Goal: Transaction & Acquisition: Book appointment/travel/reservation

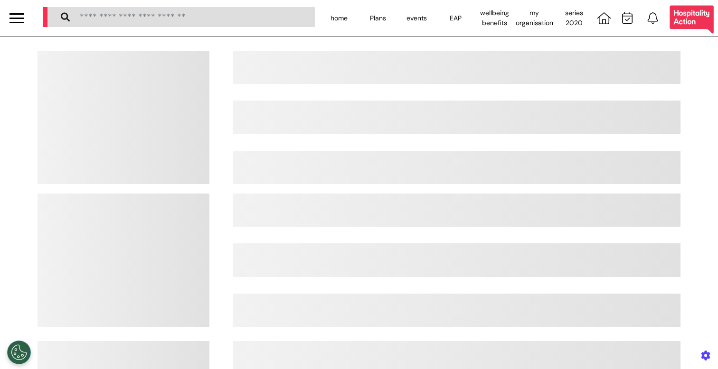
select select "**"
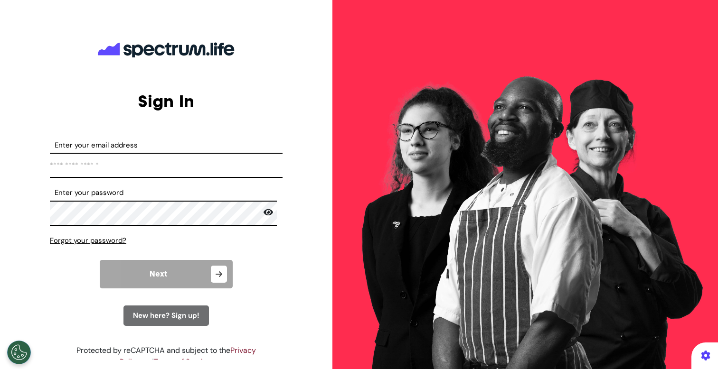
click at [109, 158] on input "Enter your email address" at bounding box center [166, 165] width 233 height 25
type input "**********"
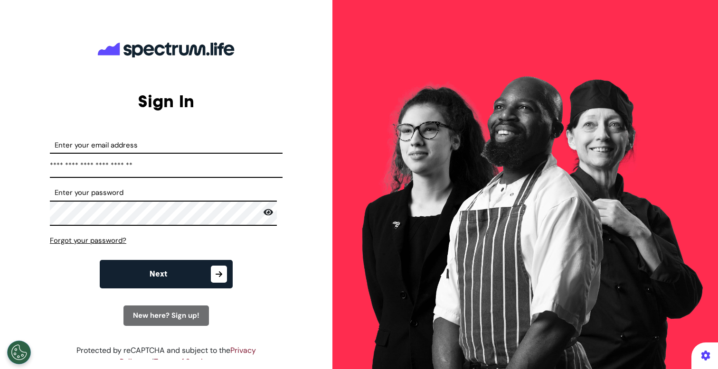
click at [145, 279] on button "Next" at bounding box center [166, 274] width 133 height 28
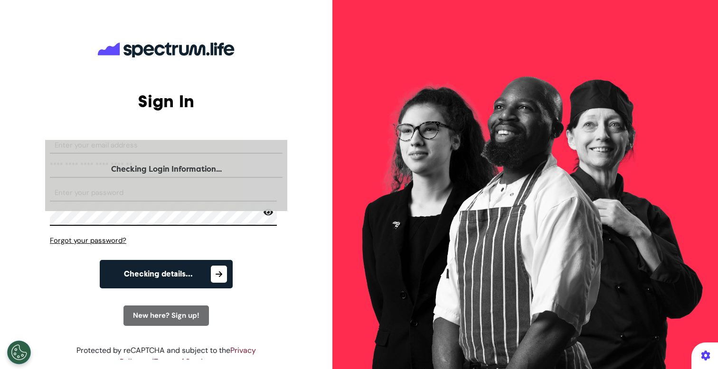
select select "**"
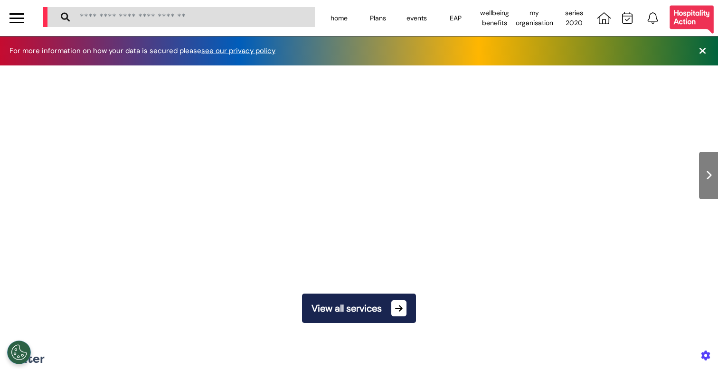
scroll to position [0, 359]
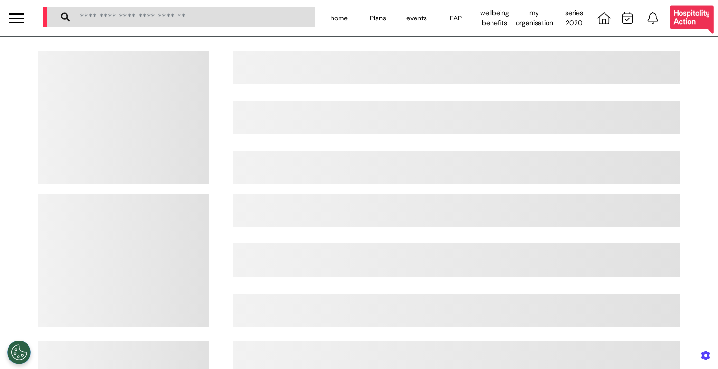
select select "**"
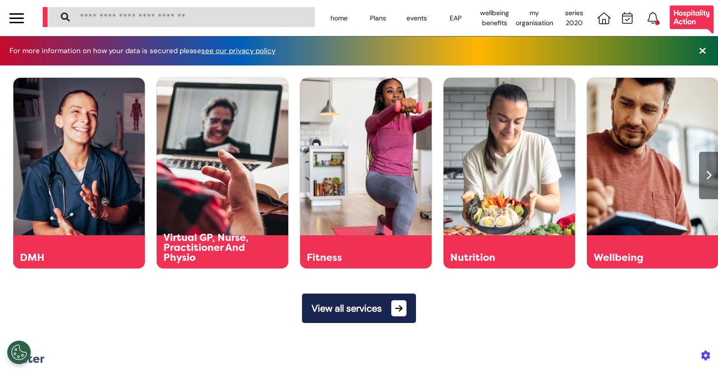
scroll to position [0, 359]
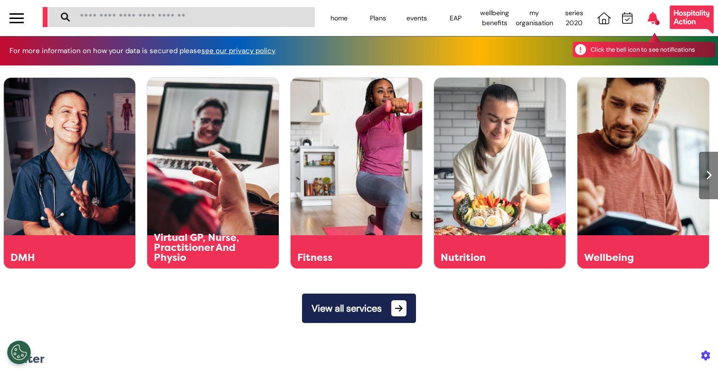
click at [648, 22] on icon at bounding box center [653, 18] width 10 height 12
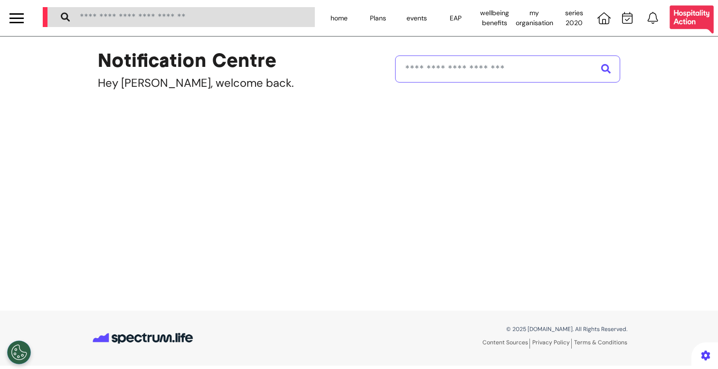
select select "**"
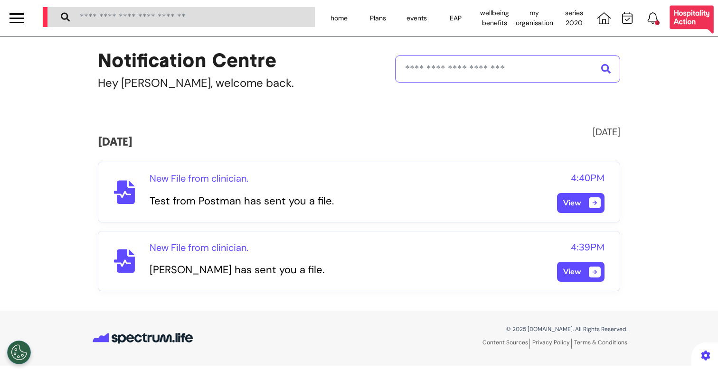
click at [12, 16] on div at bounding box center [16, 18] width 14 height 16
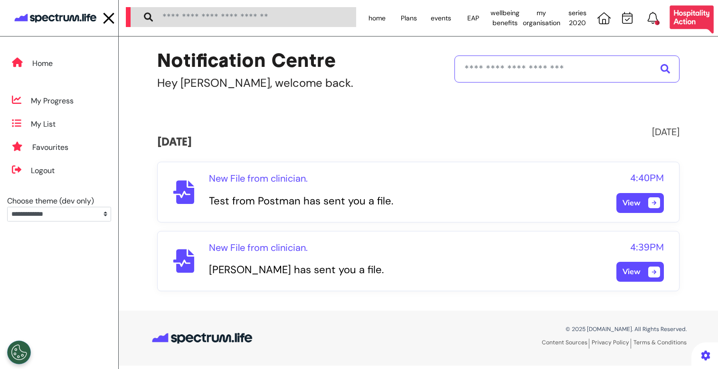
click at [56, 19] on img at bounding box center [55, 18] width 85 height 18
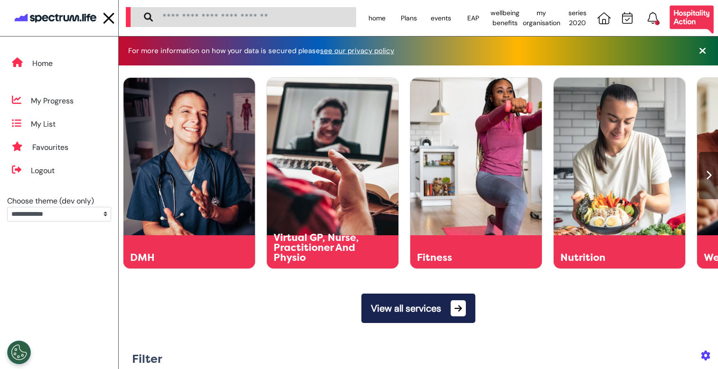
scroll to position [0, 359]
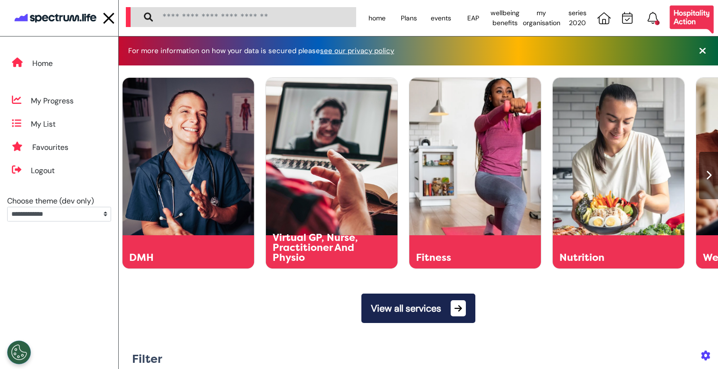
click at [435, 312] on button "View all services" at bounding box center [418, 308] width 114 height 29
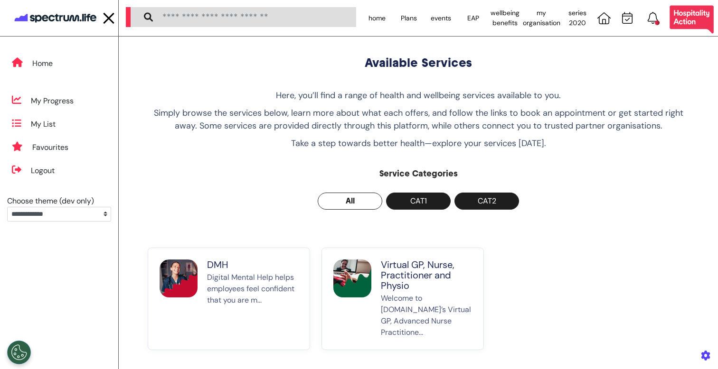
scroll to position [55, 0]
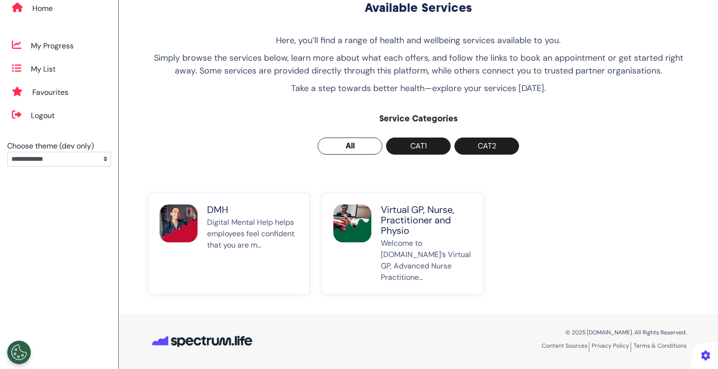
click at [406, 212] on p "Virtual GP, Nurse, Practitioner and Physio" at bounding box center [426, 220] width 91 height 31
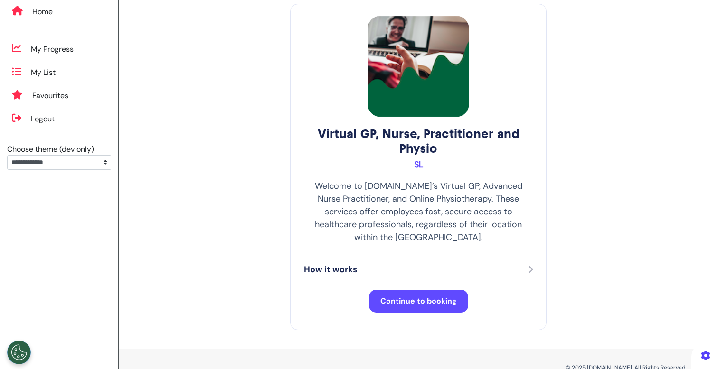
scroll to position [74, 0]
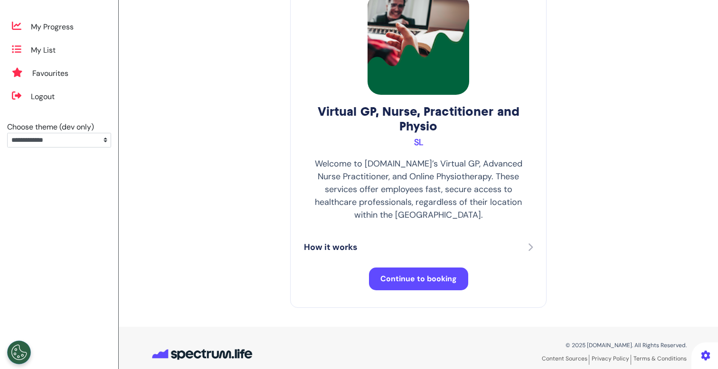
click at [402, 274] on span "Continue to booking" at bounding box center [418, 279] width 76 height 10
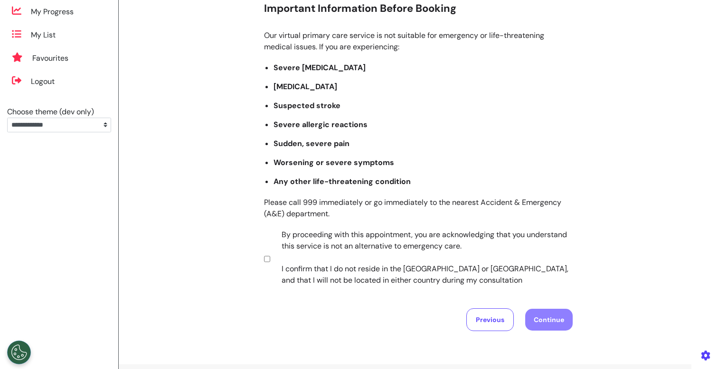
scroll to position [120, 0]
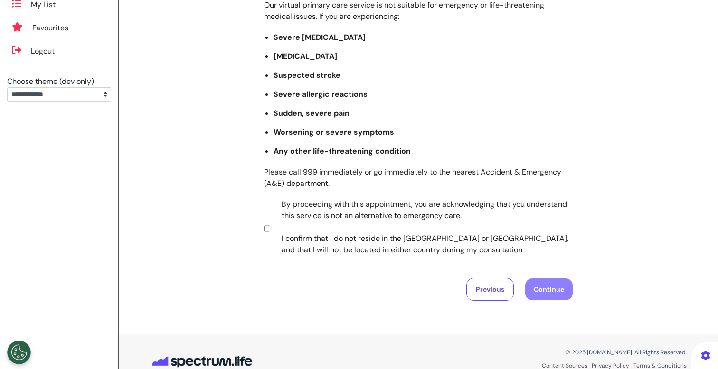
click at [298, 227] on label "By proceeding with this appointment, you are acknowledging that you understand …" at bounding box center [420, 227] width 297 height 57
click at [565, 295] on button "Continue" at bounding box center [548, 290] width 47 height 22
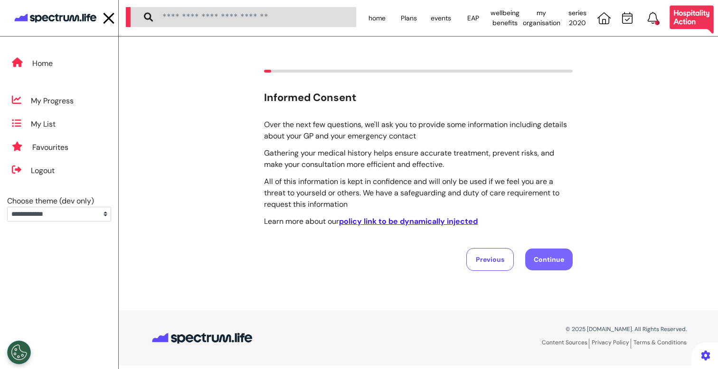
click at [554, 261] on button "Continue" at bounding box center [548, 260] width 47 height 22
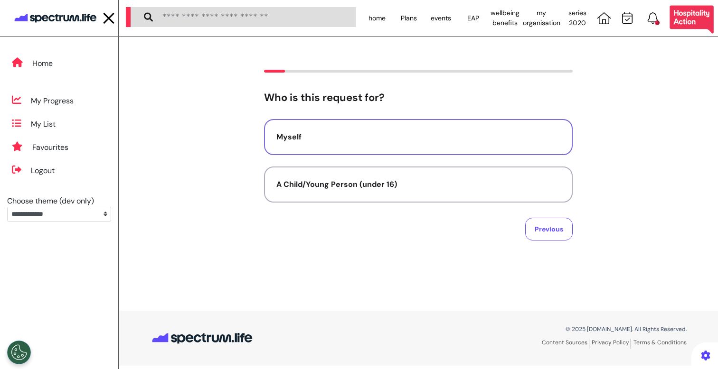
click at [398, 134] on div "Myself" at bounding box center [418, 137] width 284 height 11
select select "******"
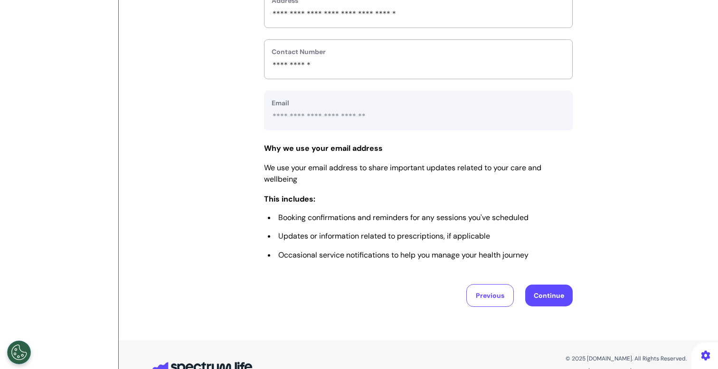
scroll to position [402, 0]
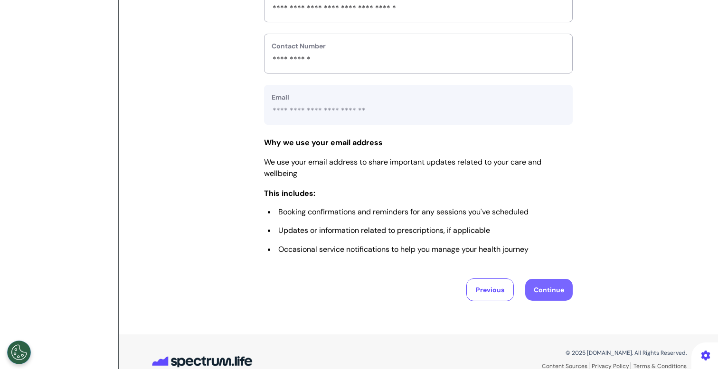
click at [549, 297] on button "Continue" at bounding box center [548, 290] width 47 height 22
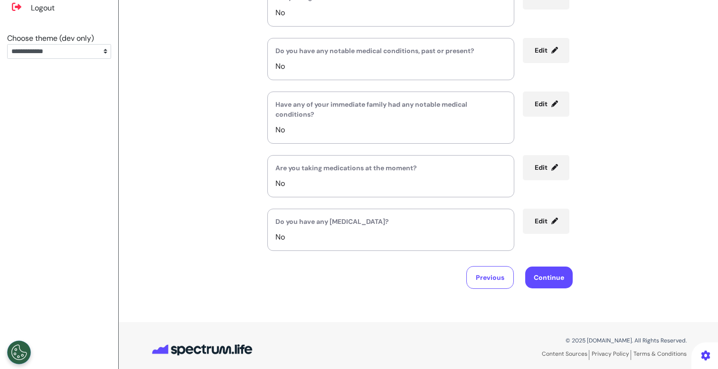
scroll to position [171, 0]
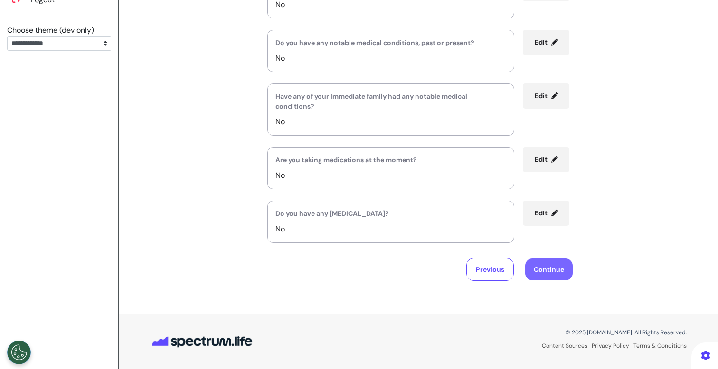
click at [550, 272] on button "Continue" at bounding box center [548, 270] width 47 height 22
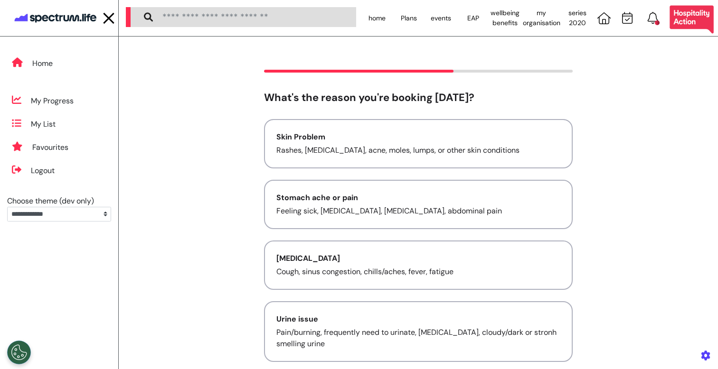
scroll to position [0, 0]
click at [452, 128] on button "Skin Problem Rashes, [MEDICAL_DATA], acne, moles, lumps, or other skin conditio…" at bounding box center [418, 143] width 309 height 49
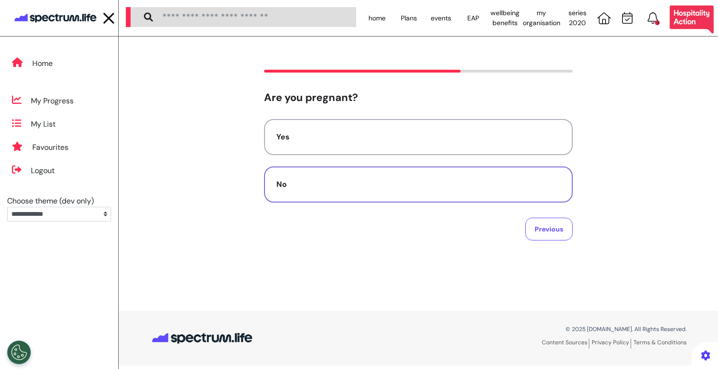
click at [445, 185] on div "No" at bounding box center [418, 184] width 284 height 11
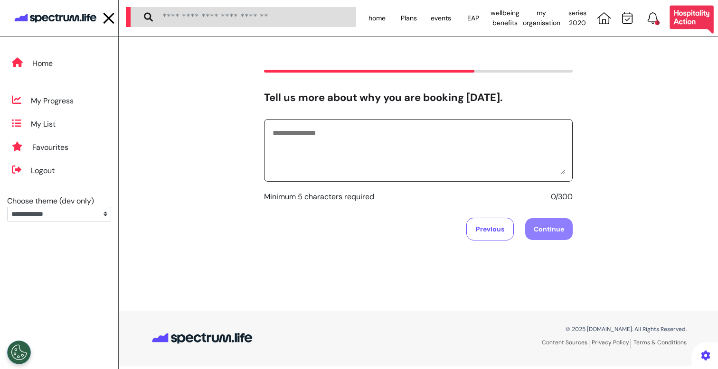
click at [400, 146] on textarea at bounding box center [418, 150] width 293 height 47
type textarea "**********"
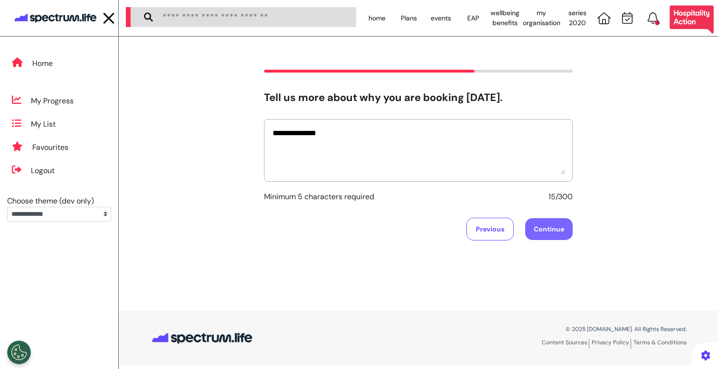
click at [550, 231] on button "Continue" at bounding box center [548, 229] width 47 height 22
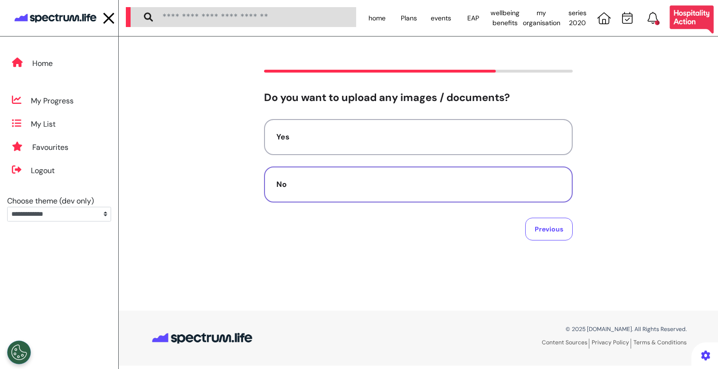
click at [438, 191] on button "No" at bounding box center [418, 185] width 309 height 36
click at [446, 131] on button "Video" at bounding box center [418, 137] width 309 height 36
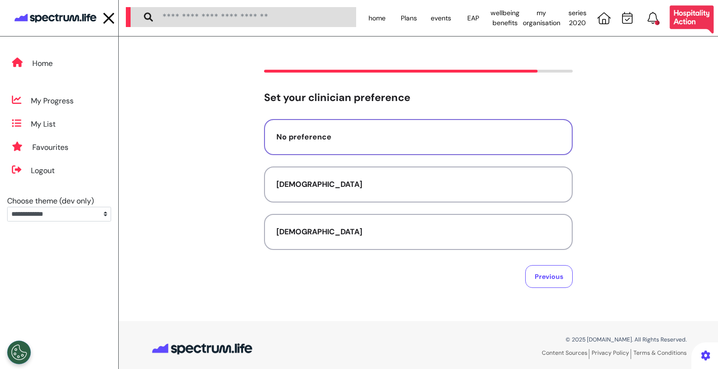
click at [318, 138] on div "No preference" at bounding box center [418, 137] width 284 height 11
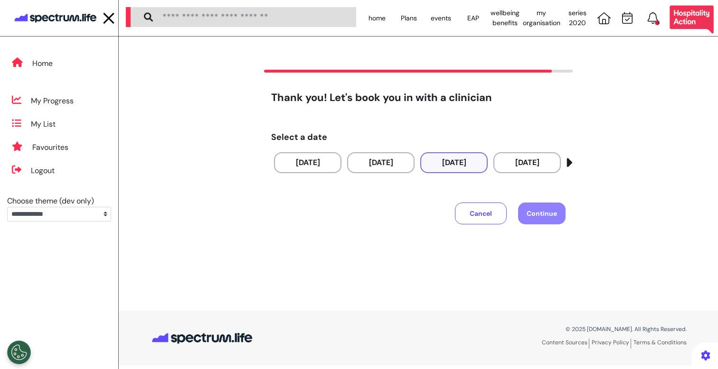
drag, startPoint x: 487, startPoint y: 170, endPoint x: 468, endPoint y: 170, distance: 19.0
click at [487, 170] on div "[DATE]" at bounding box center [453, 162] width 67 height 21
click at [299, 170] on button "[DATE]" at bounding box center [307, 162] width 67 height 21
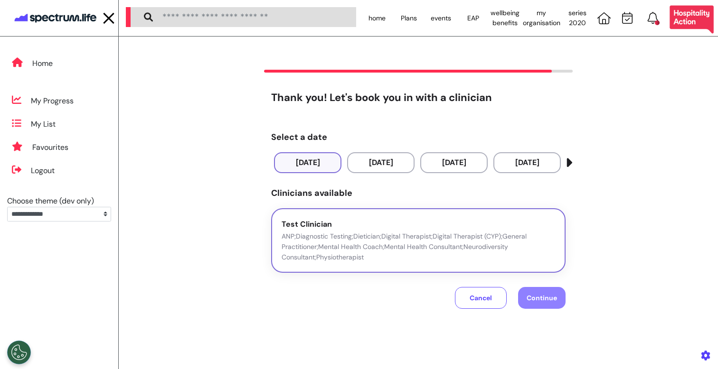
click at [388, 235] on p "ANP;Diagnostic Testing;Dietician;Digital Therapist;Digital Therapist (CYP);Gene…" at bounding box center [419, 246] width 274 height 31
click at [539, 296] on span "Continue" at bounding box center [542, 298] width 30 height 9
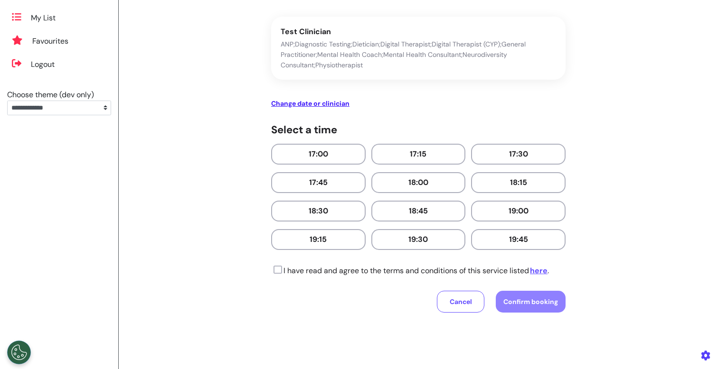
scroll to position [110, 0]
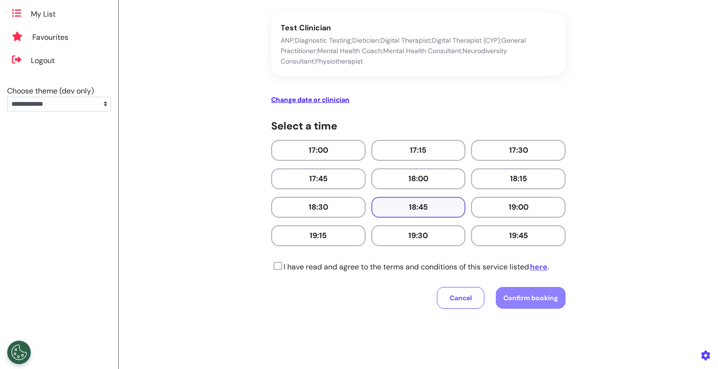
click at [437, 206] on button "18:45" at bounding box center [418, 207] width 95 height 21
click at [272, 268] on icon at bounding box center [276, 266] width 11 height 9
click at [536, 300] on span "Confirm booking" at bounding box center [530, 298] width 55 height 9
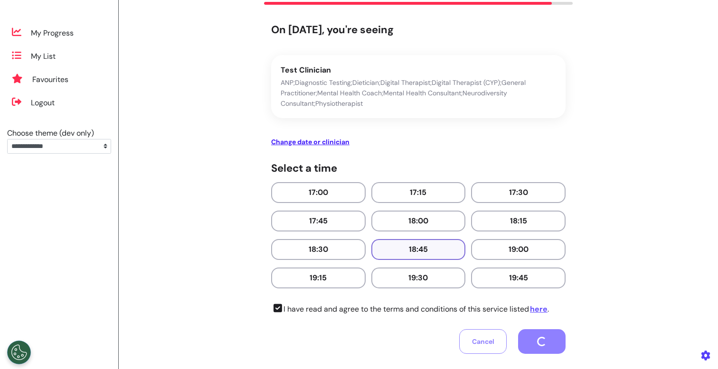
scroll to position [78, 0]
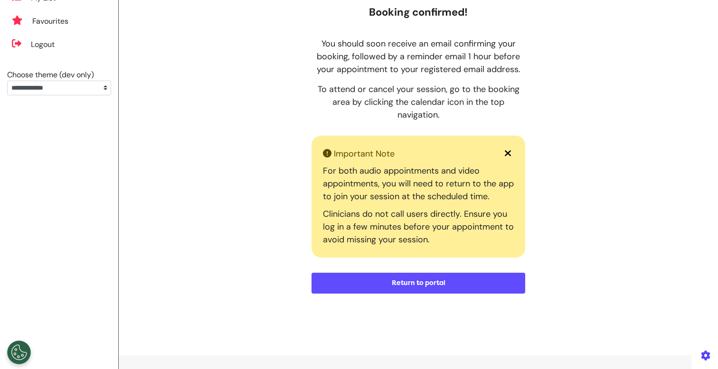
click at [368, 283] on button "Return to portal" at bounding box center [419, 283] width 214 height 21
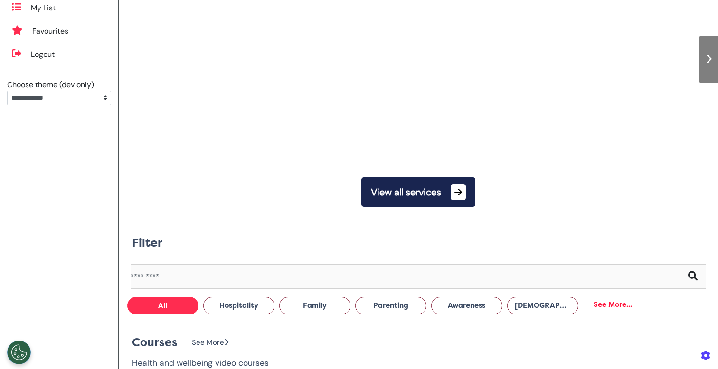
click at [400, 188] on button "View all services" at bounding box center [418, 192] width 114 height 29
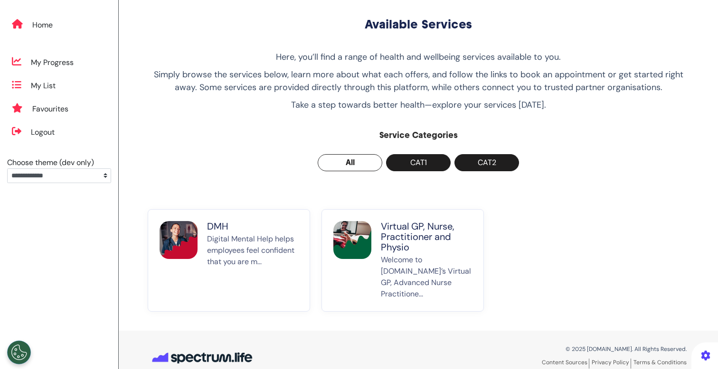
scroll to position [55, 0]
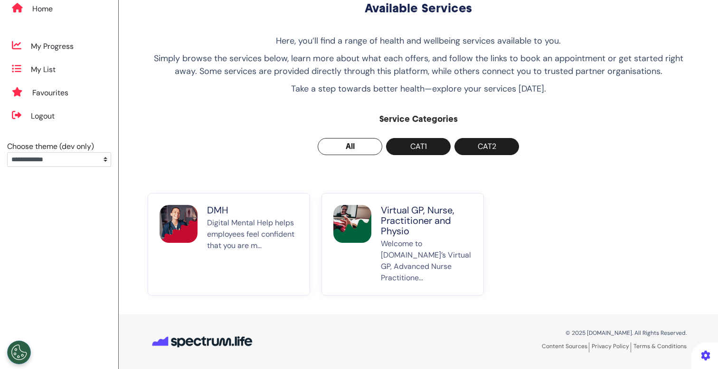
click at [382, 216] on p "Virtual GP, Nurse, Practitioner and Physio" at bounding box center [426, 220] width 91 height 31
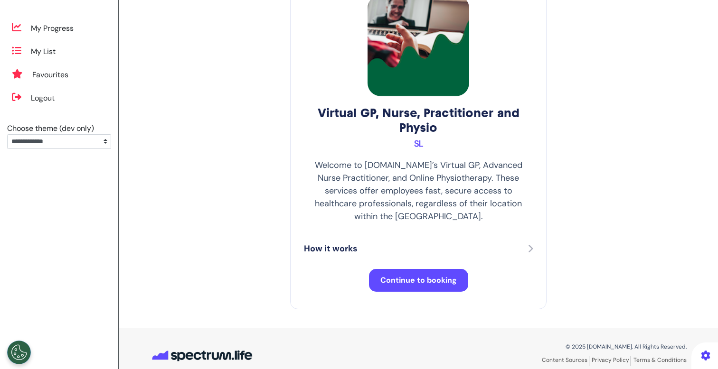
scroll to position [74, 0]
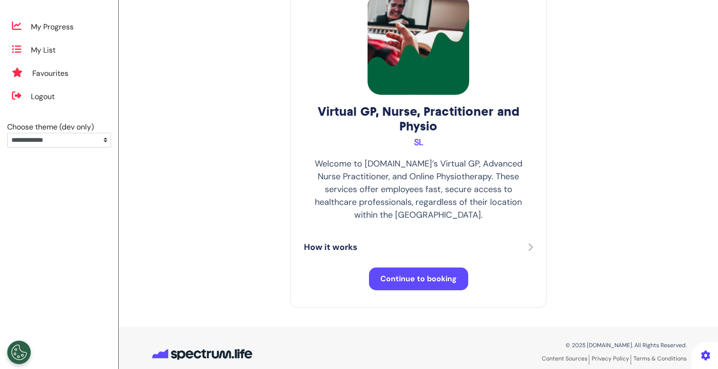
click at [416, 274] on span "Continue to booking" at bounding box center [418, 279] width 76 height 10
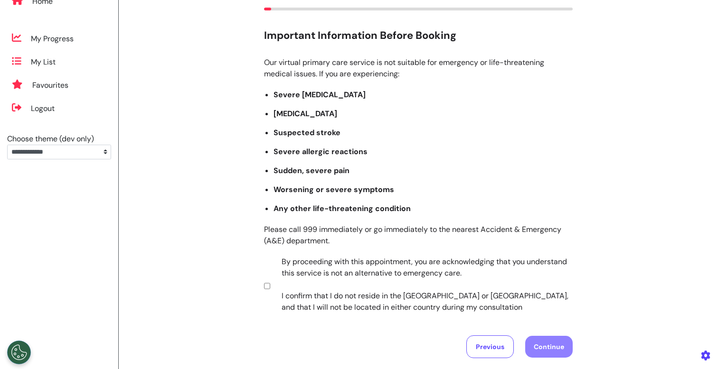
scroll to position [140, 0]
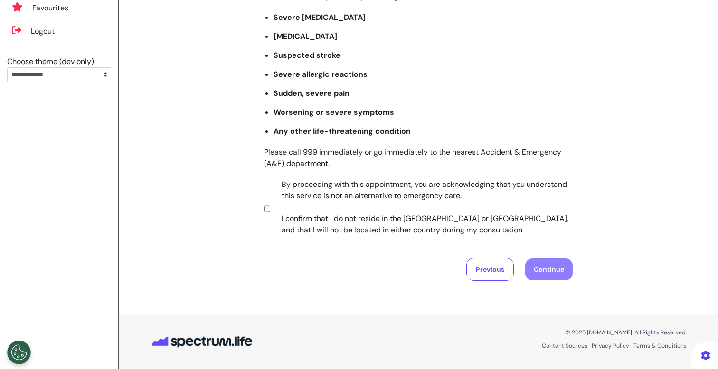
click at [397, 210] on label "By proceeding with this appointment, you are acknowledging that you understand …" at bounding box center [420, 207] width 297 height 57
click at [552, 265] on button "Continue" at bounding box center [548, 270] width 47 height 22
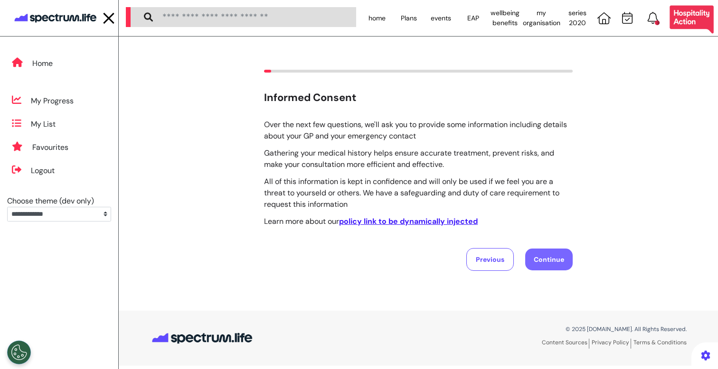
click at [536, 257] on button "Continue" at bounding box center [548, 260] width 47 height 22
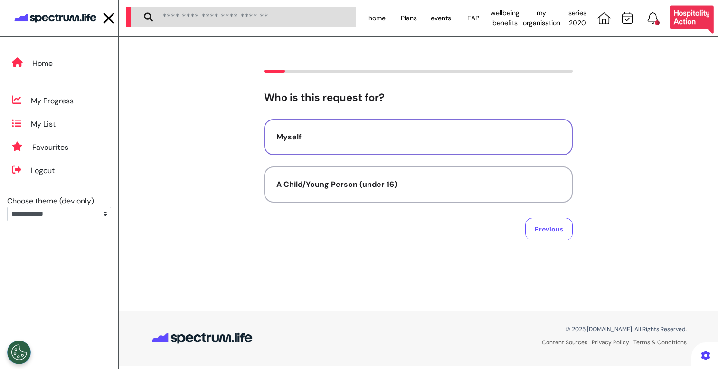
click at [456, 128] on button "Myself" at bounding box center [418, 137] width 309 height 36
select select "******"
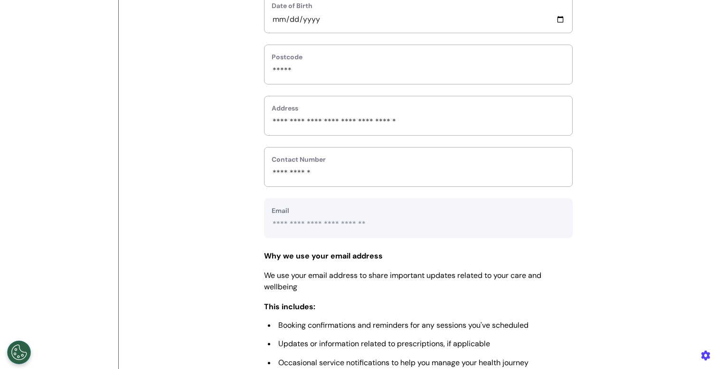
scroll to position [425, 0]
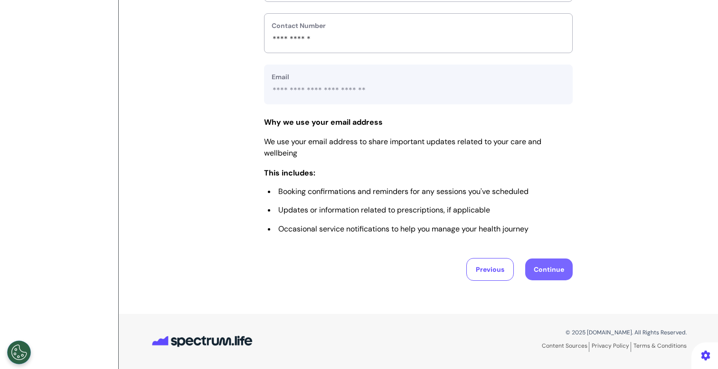
click at [555, 261] on button "Continue" at bounding box center [548, 270] width 47 height 22
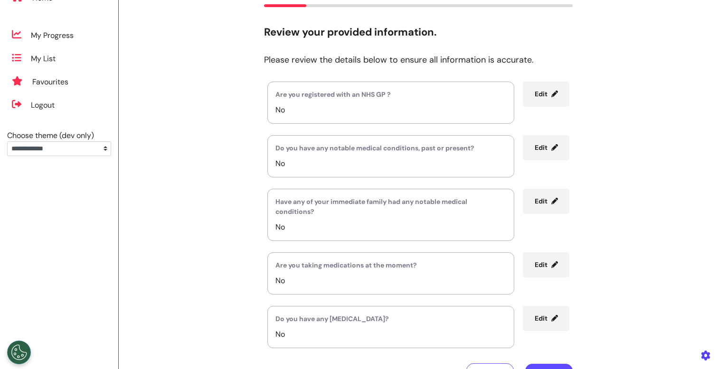
scroll to position [171, 0]
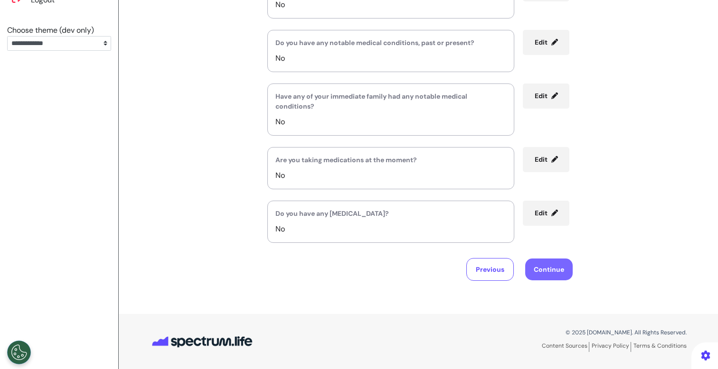
click at [547, 267] on button "Continue" at bounding box center [548, 270] width 47 height 22
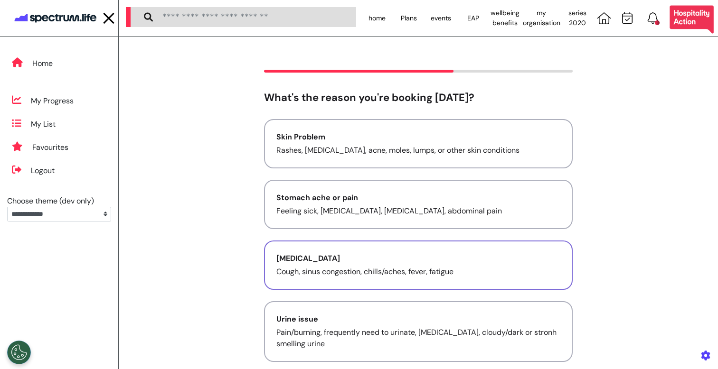
scroll to position [0, 0]
click at [402, 265] on button "[MEDICAL_DATA] Cough, sinus congestion, chills/aches, fever, fatigue" at bounding box center [418, 265] width 309 height 49
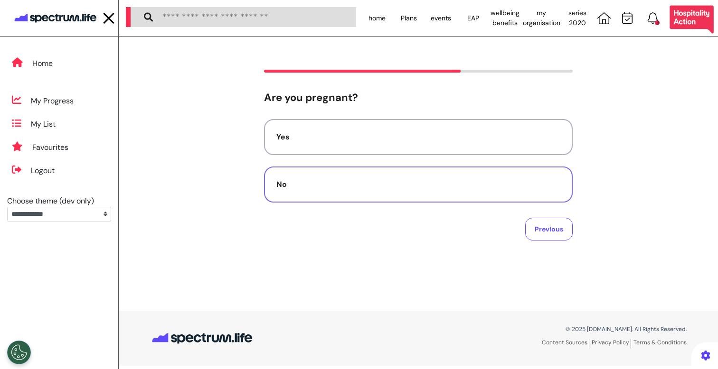
click at [469, 184] on div "No" at bounding box center [418, 184] width 284 height 11
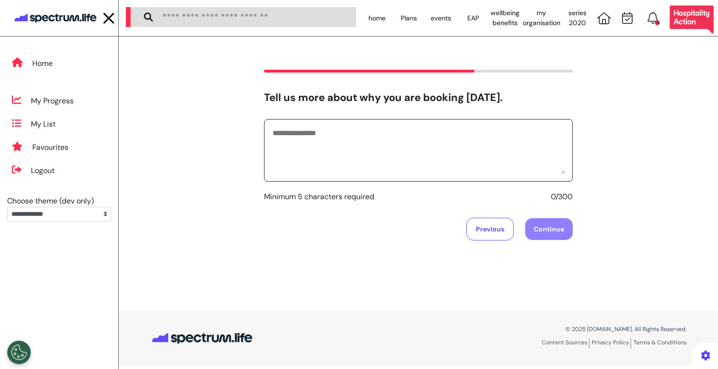
click at [466, 141] on textarea at bounding box center [418, 150] width 293 height 47
type textarea "**********"
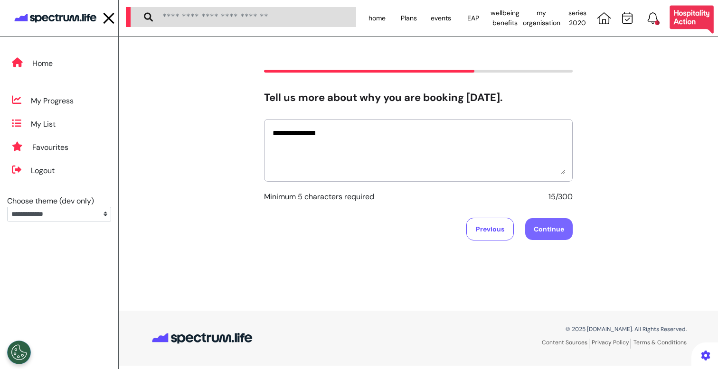
click at [557, 237] on button "Continue" at bounding box center [548, 229] width 47 height 22
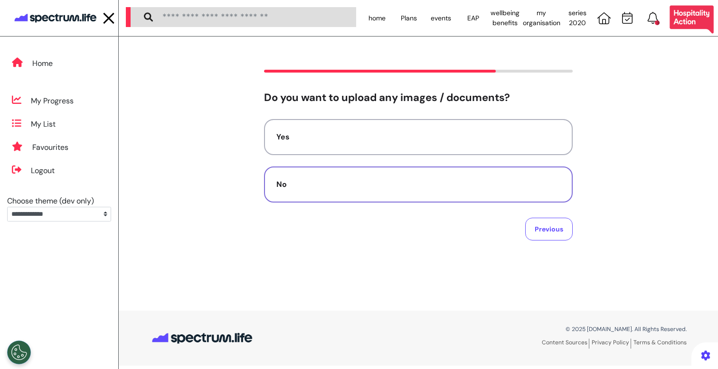
click at [348, 183] on div "No" at bounding box center [418, 184] width 284 height 11
click at [363, 182] on div "Audio" at bounding box center [418, 184] width 284 height 11
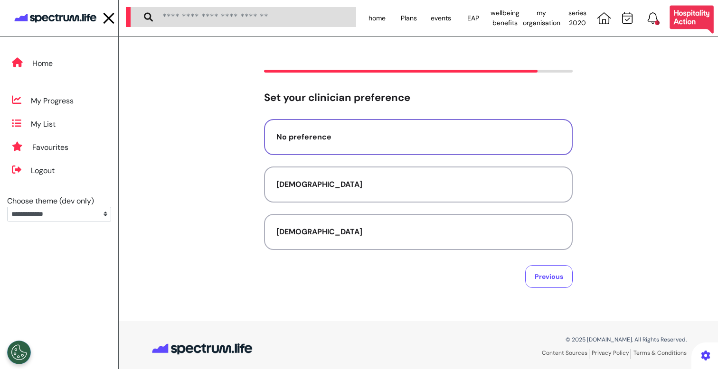
click at [389, 129] on button "No preference" at bounding box center [418, 137] width 309 height 36
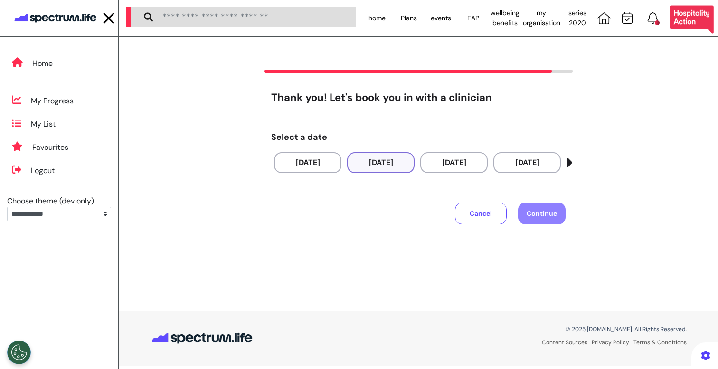
click at [379, 164] on button "[DATE]" at bounding box center [380, 162] width 67 height 21
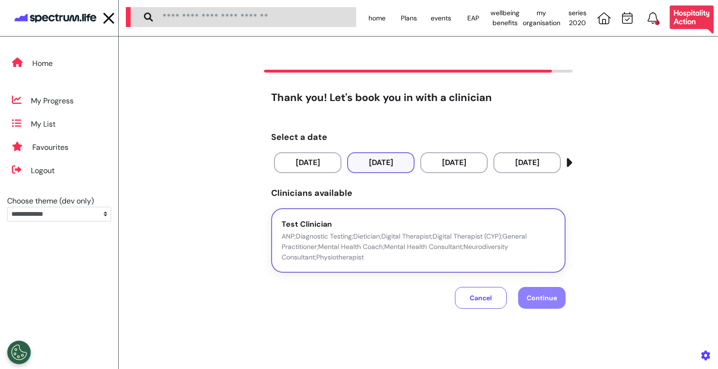
click at [416, 229] on div "Test Clinician ANP;Diagnostic Testing;Dietician;Digital Therapist;Digital Thera…" at bounding box center [419, 241] width 274 height 44
click at [526, 293] on button "Continue" at bounding box center [541, 298] width 47 height 22
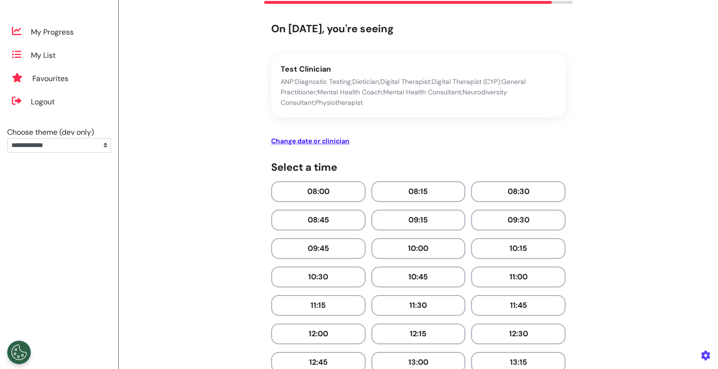
scroll to position [105, 0]
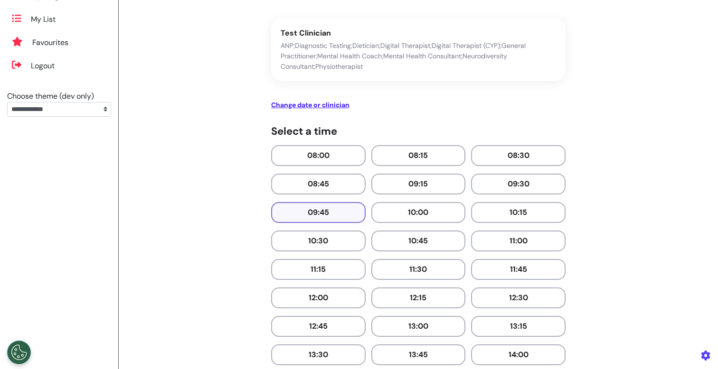
click at [307, 217] on button "09:45" at bounding box center [318, 212] width 95 height 21
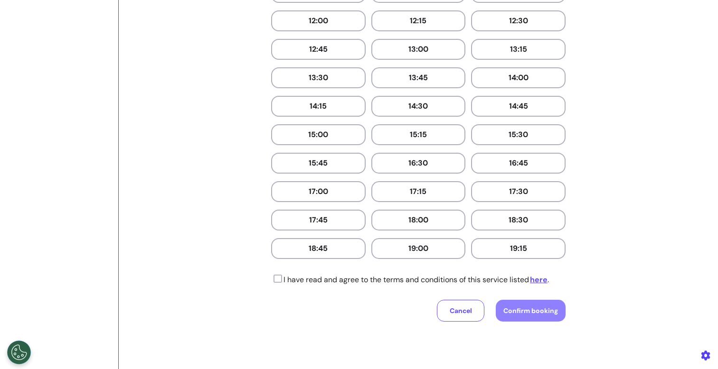
scroll to position [456, 0]
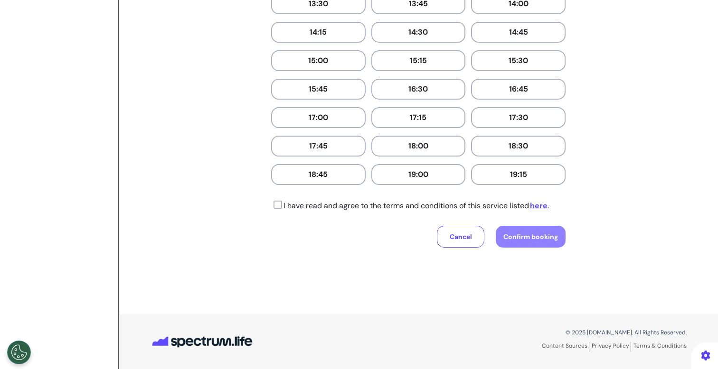
click at [277, 207] on icon at bounding box center [276, 204] width 11 height 9
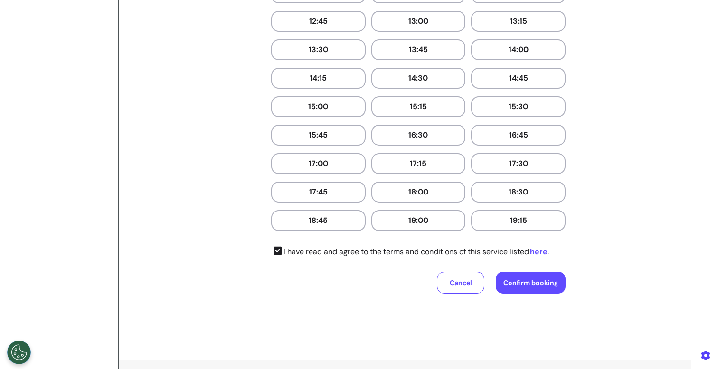
scroll to position [412, 0]
click at [456, 287] on button "Cancel" at bounding box center [460, 282] width 47 height 22
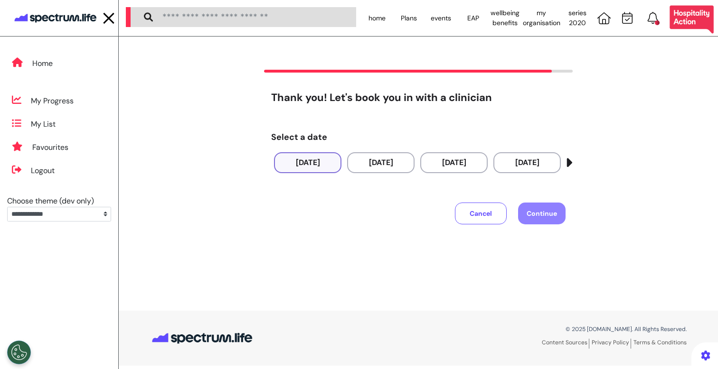
click at [309, 166] on button "[DATE]" at bounding box center [307, 162] width 67 height 21
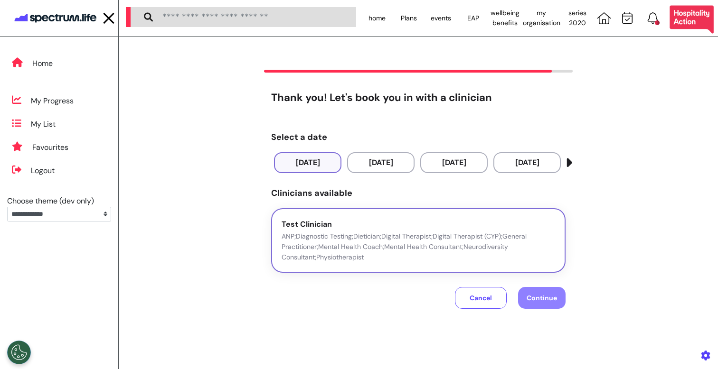
click at [368, 227] on div "Test Clinician ANP;Diagnostic Testing;Dietician;Digital Therapist;Digital Thera…" at bounding box center [419, 241] width 274 height 44
click at [549, 297] on span "Continue" at bounding box center [542, 298] width 30 height 9
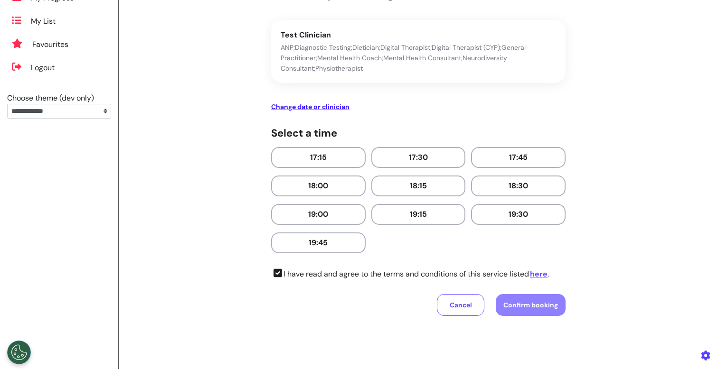
scroll to position [102, 0]
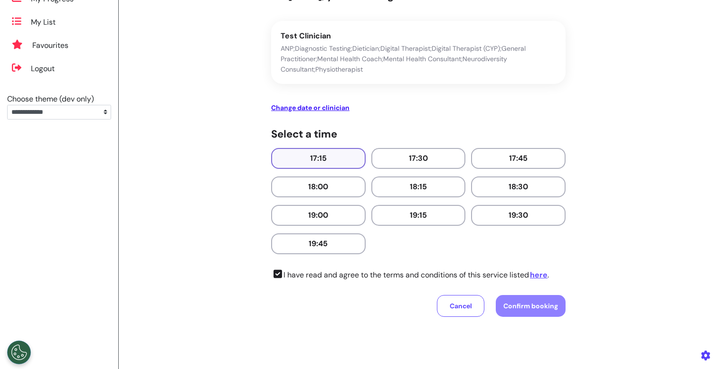
click at [324, 151] on button "17:15" at bounding box center [318, 158] width 95 height 21
click at [529, 302] on button "Confirm booking" at bounding box center [531, 306] width 70 height 22
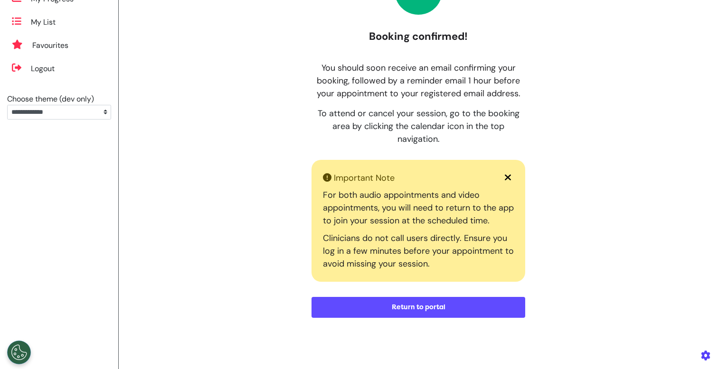
click at [380, 311] on button "Return to portal" at bounding box center [419, 307] width 214 height 21
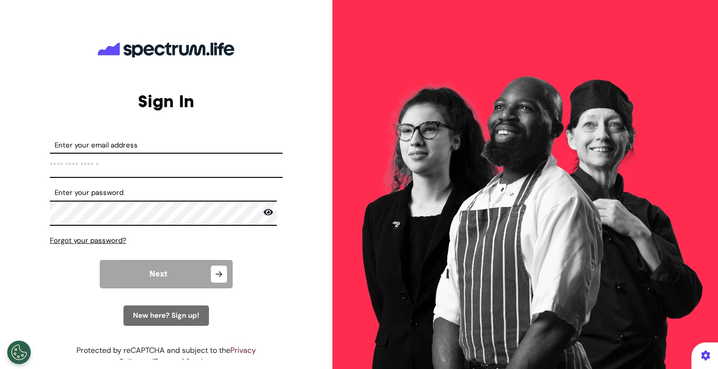
click at [182, 172] on input "Enter your email address" at bounding box center [166, 165] width 233 height 25
type input "**********"
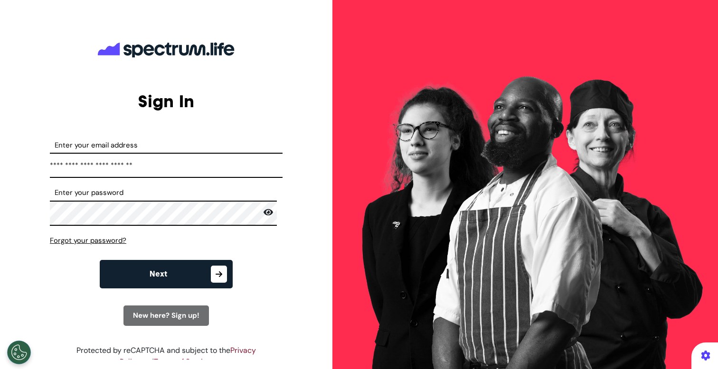
click at [154, 275] on span "Next" at bounding box center [159, 275] width 18 height 8
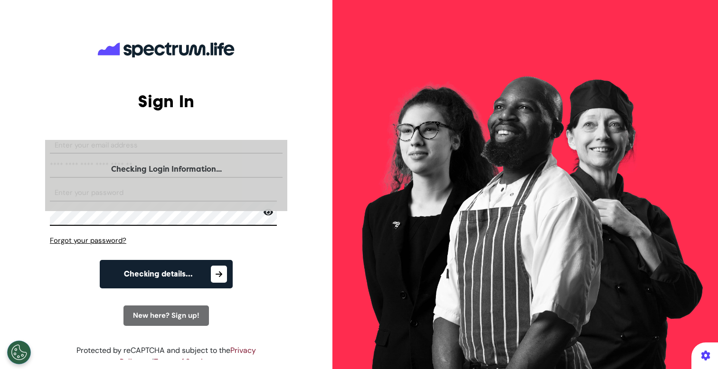
select select "**"
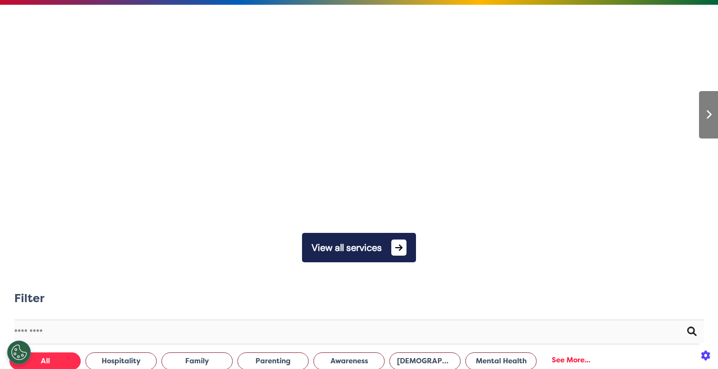
scroll to position [0, 359]
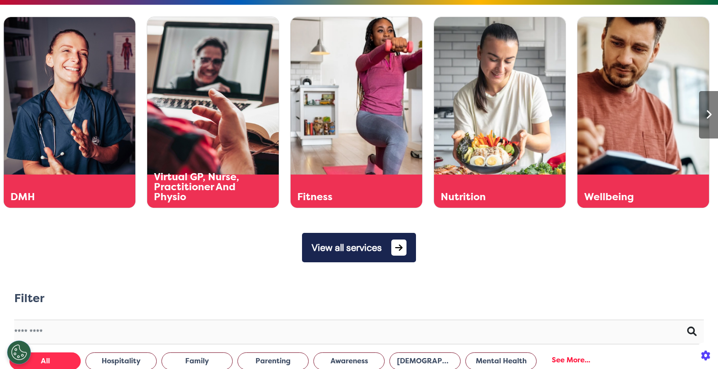
click at [368, 259] on button "View all services" at bounding box center [359, 247] width 114 height 29
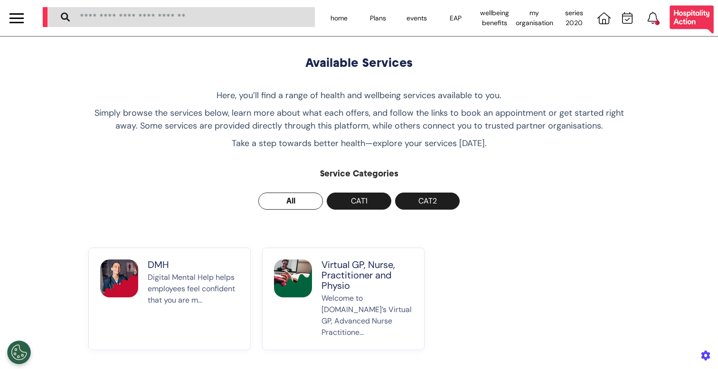
click at [330, 273] on p "Virtual GP, Nurse, Practitioner and Physio" at bounding box center [367, 275] width 91 height 31
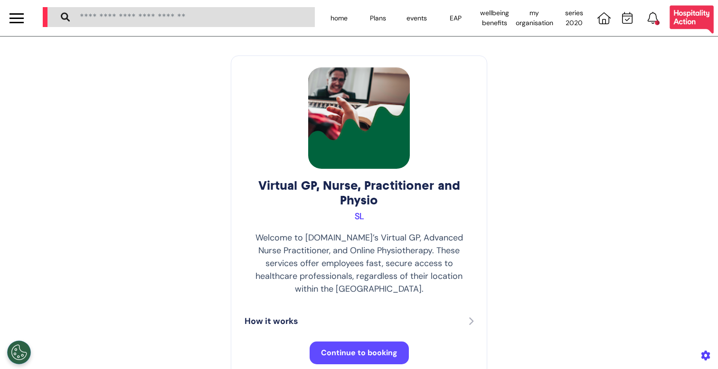
scroll to position [74, 0]
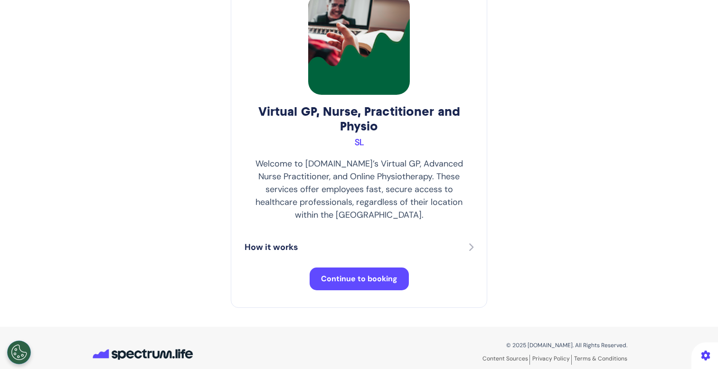
click at [323, 274] on span "Continue to booking" at bounding box center [359, 279] width 76 height 10
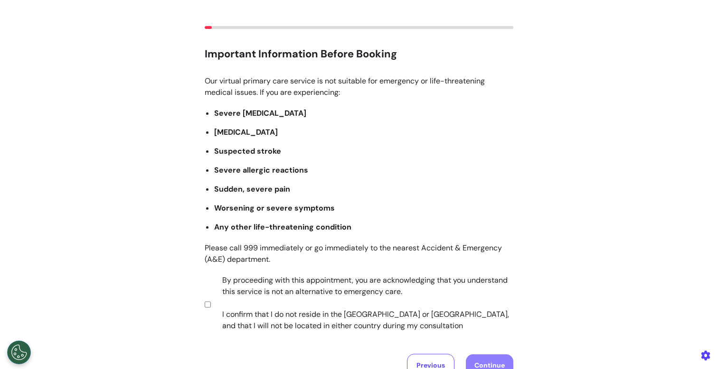
scroll to position [117, 0]
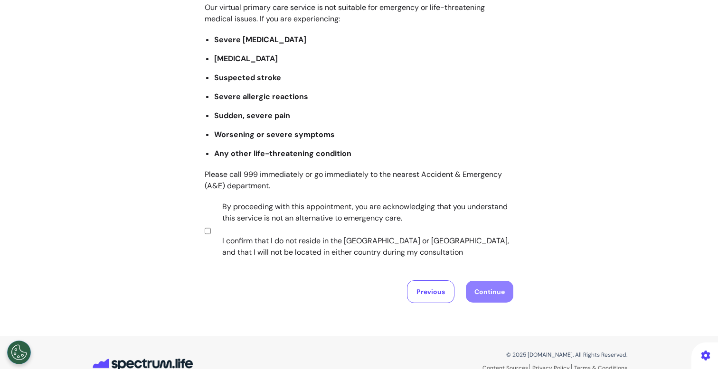
click at [292, 229] on label "By proceeding with this appointment, you are acknowledging that you understand …" at bounding box center [361, 229] width 297 height 57
click at [486, 293] on button "Continue" at bounding box center [489, 292] width 47 height 22
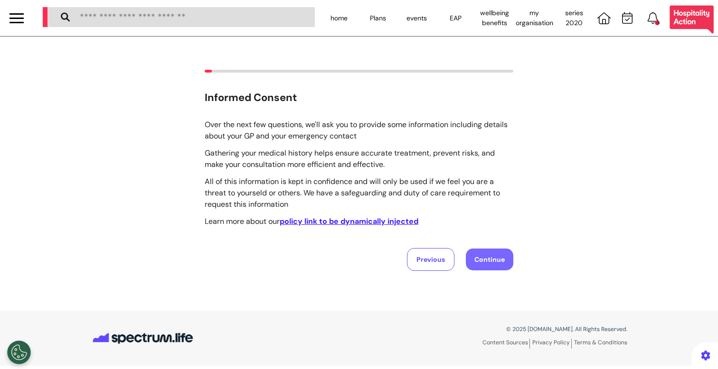
click at [486, 261] on button "Continue" at bounding box center [489, 260] width 47 height 22
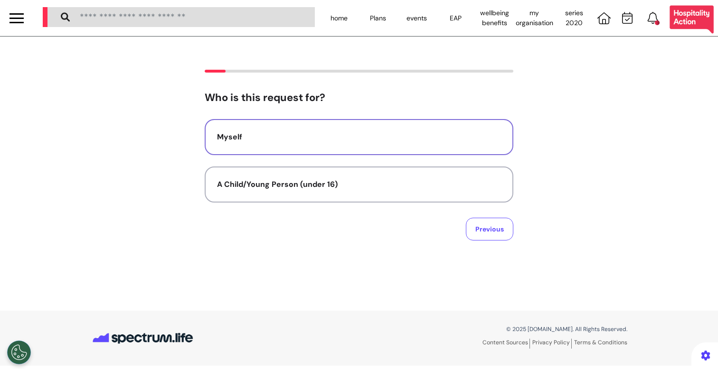
click at [342, 145] on button "Myself" at bounding box center [359, 137] width 309 height 36
select select "******"
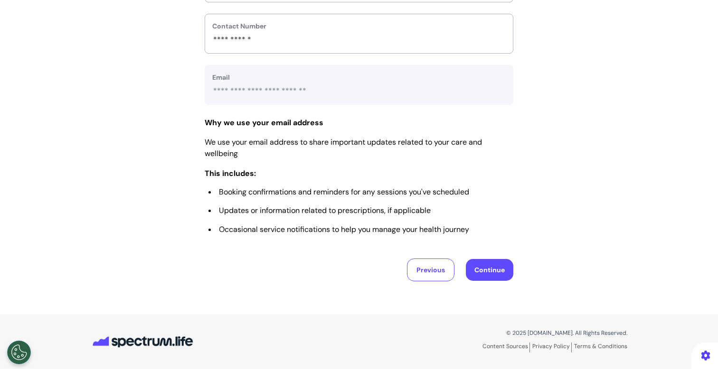
scroll to position [425, 0]
click at [490, 278] on button "Continue" at bounding box center [489, 270] width 47 height 22
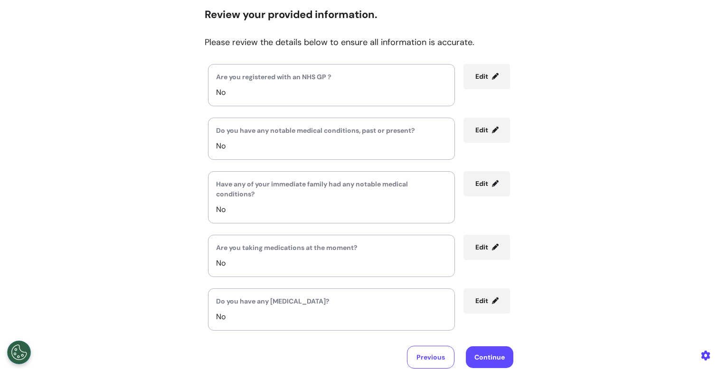
scroll to position [171, 0]
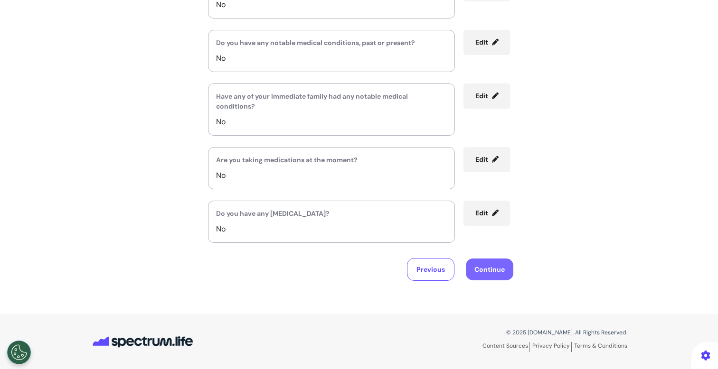
click at [493, 271] on button "Continue" at bounding box center [489, 270] width 47 height 22
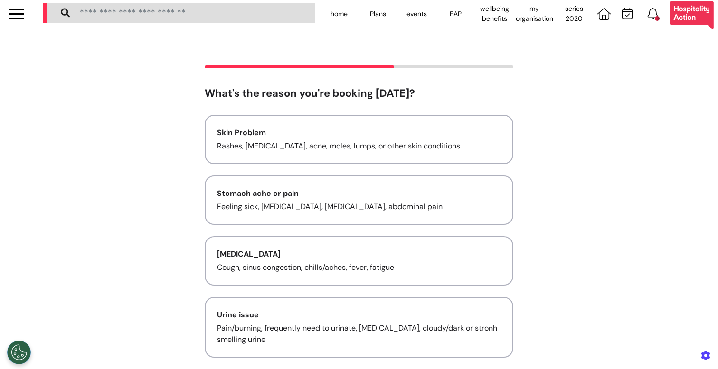
scroll to position [0, 0]
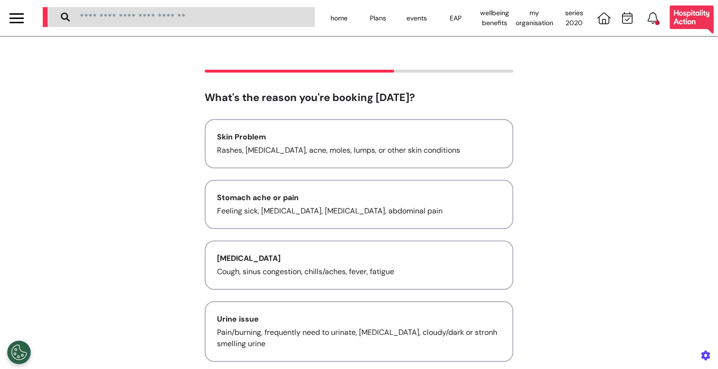
click at [325, 213] on p "Feeling sick, [MEDICAL_DATA], [MEDICAL_DATA], abdominal pain" at bounding box center [359, 211] width 284 height 11
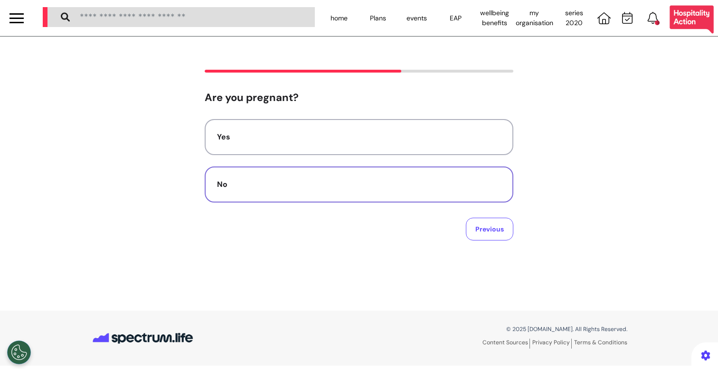
click at [422, 189] on div "No" at bounding box center [359, 184] width 284 height 11
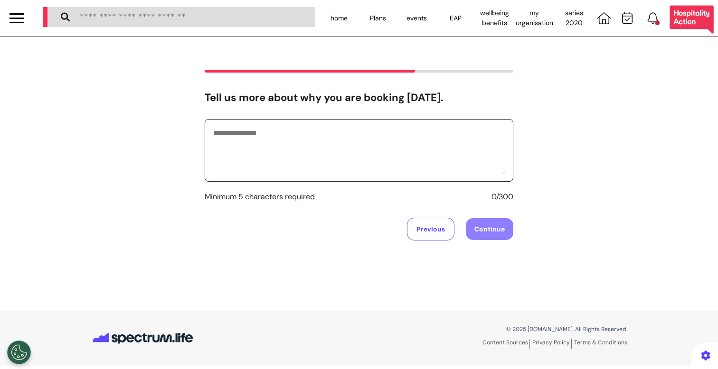
click at [315, 164] on textarea at bounding box center [358, 150] width 293 height 47
type textarea "**********"
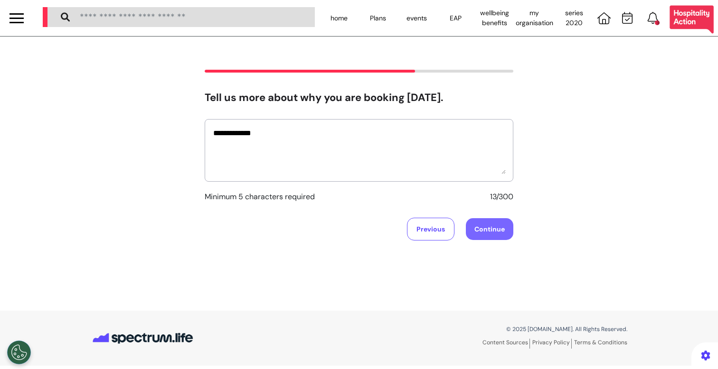
click at [482, 227] on button "Continue" at bounding box center [489, 229] width 47 height 22
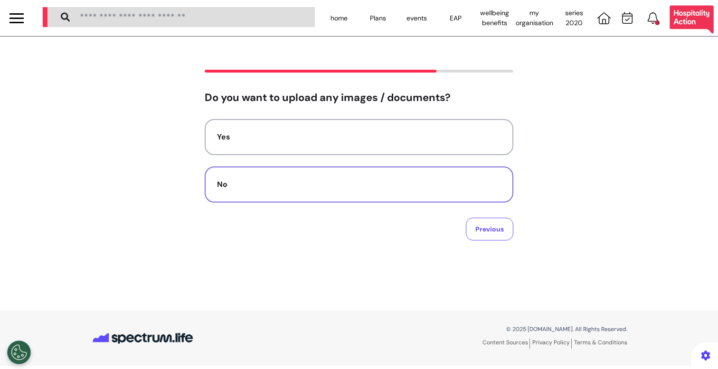
click at [367, 177] on button "No" at bounding box center [359, 185] width 309 height 36
click at [344, 185] on div "Audio" at bounding box center [359, 184] width 284 height 11
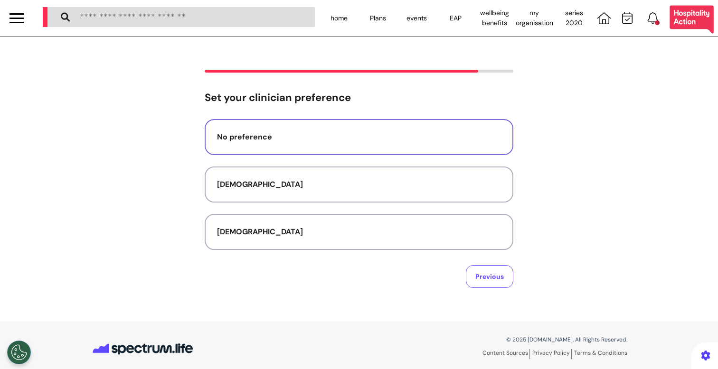
click at [325, 149] on button "No preference" at bounding box center [359, 137] width 309 height 36
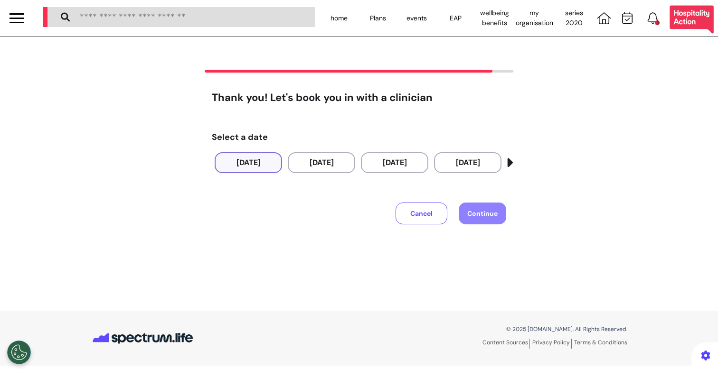
click at [272, 163] on button "[DATE]" at bounding box center [248, 162] width 67 height 21
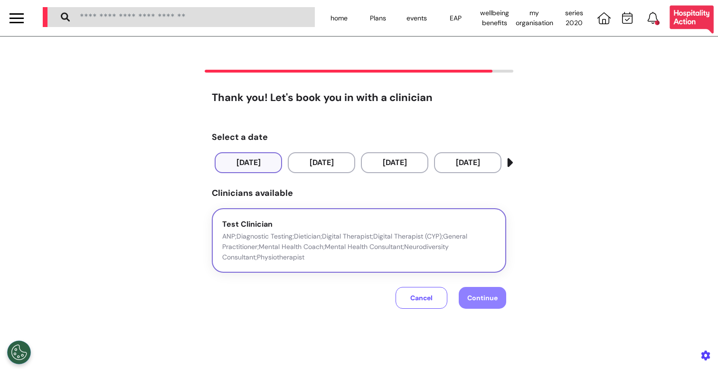
click at [264, 229] on div "Test Clinician ANP;Diagnostic Testing;Dietician;Digital Therapist;Digital Thera…" at bounding box center [359, 241] width 274 height 44
click at [492, 304] on button "Continue" at bounding box center [482, 298] width 47 height 22
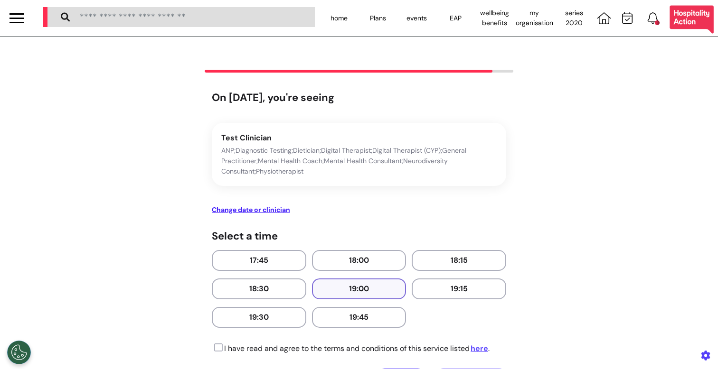
click at [370, 284] on button "19:00" at bounding box center [359, 289] width 95 height 21
click at [213, 351] on icon at bounding box center [217, 347] width 11 height 9
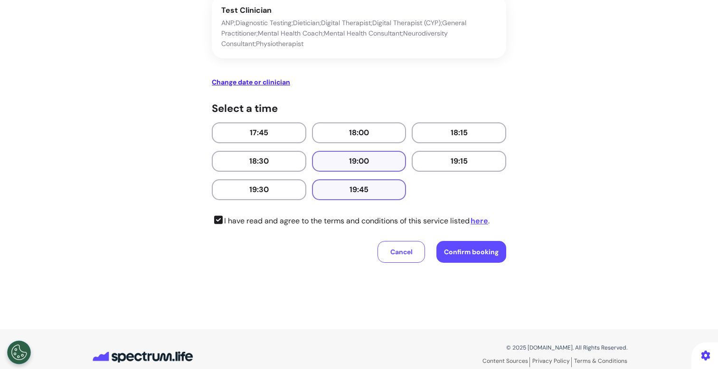
scroll to position [143, 0]
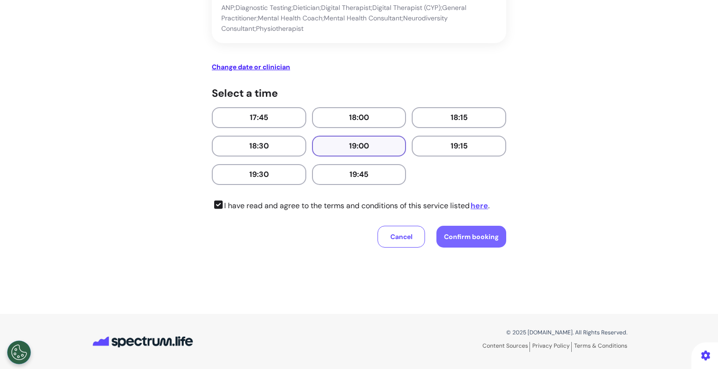
click at [483, 240] on span "Confirm booking" at bounding box center [471, 237] width 55 height 9
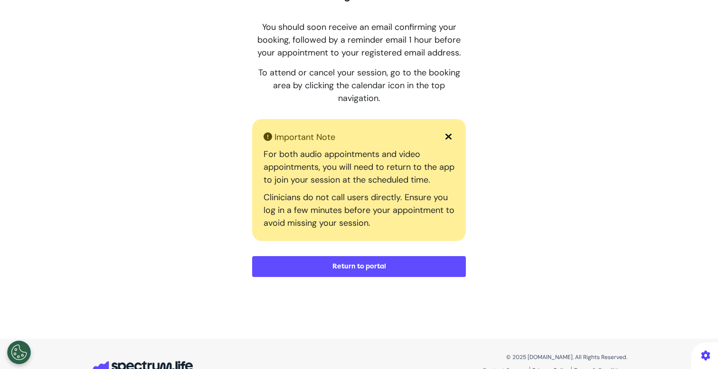
scroll to position [121, 0]
